Goal: Information Seeking & Learning: Learn about a topic

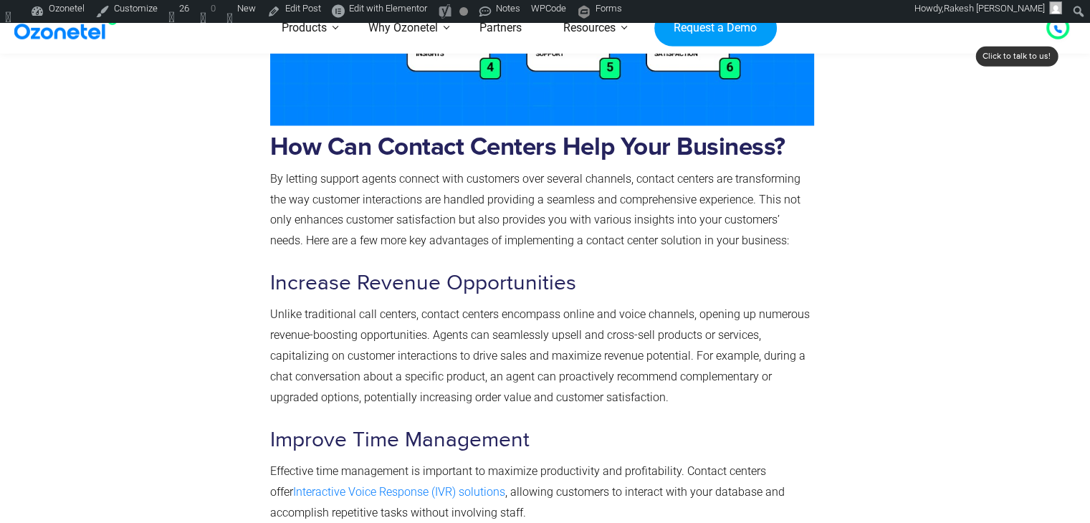
scroll to position [2461, 0]
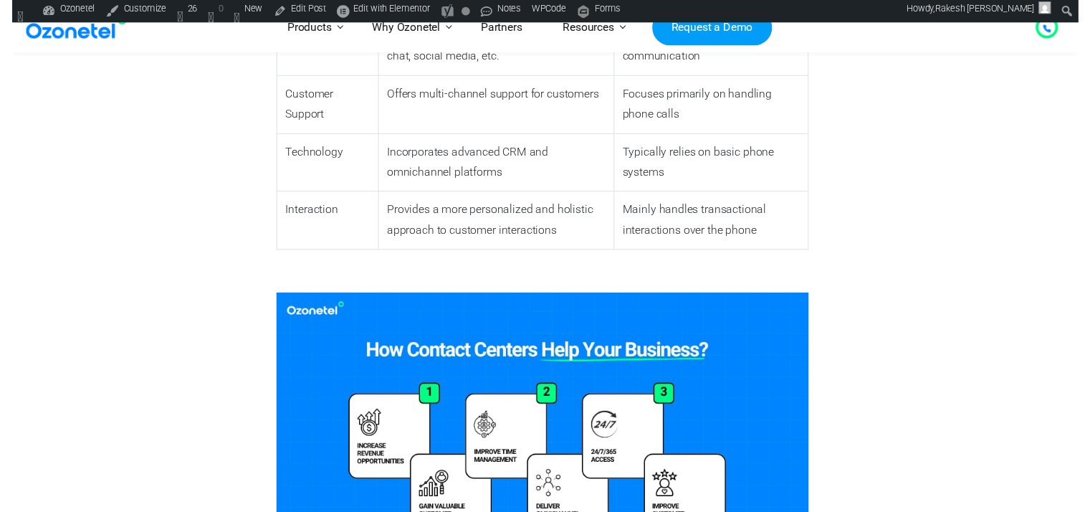
scroll to position [0, 0]
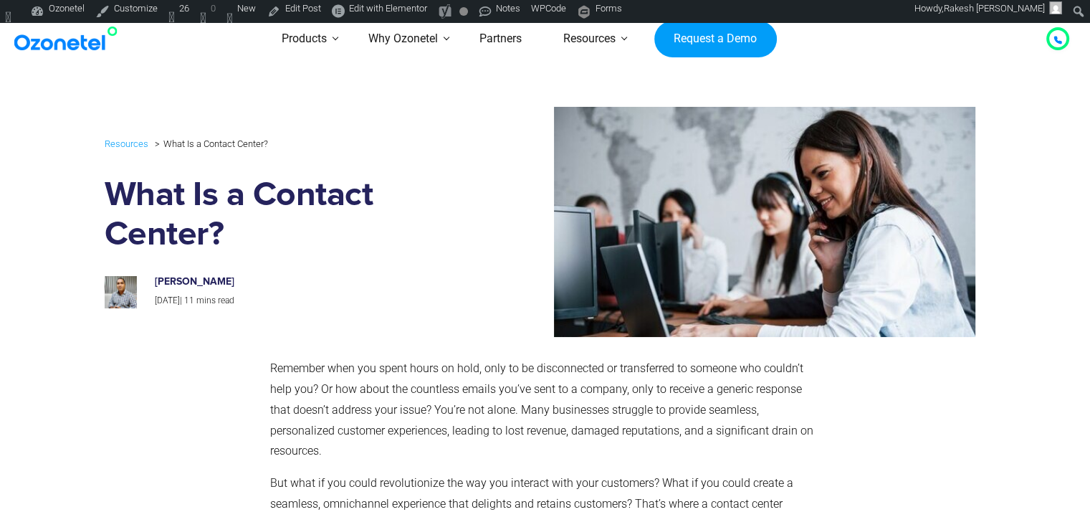
click at [54, 49] on img at bounding box center [69, 39] width 116 height 26
